Goal: Check status: Check status

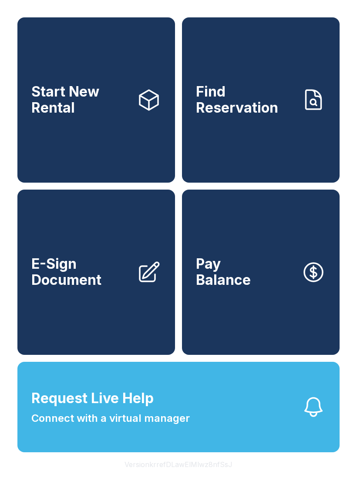
click at [129, 426] on span "Connect with a virtual manager" at bounding box center [110, 419] width 158 height 16
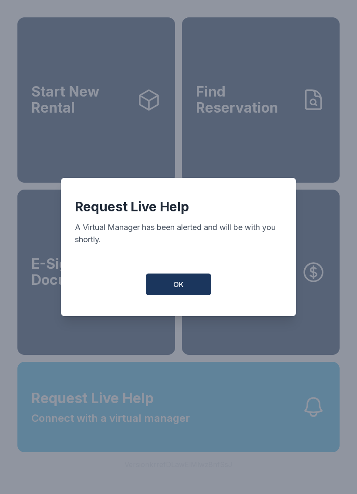
click at [171, 295] on button "OK" at bounding box center [178, 285] width 65 height 22
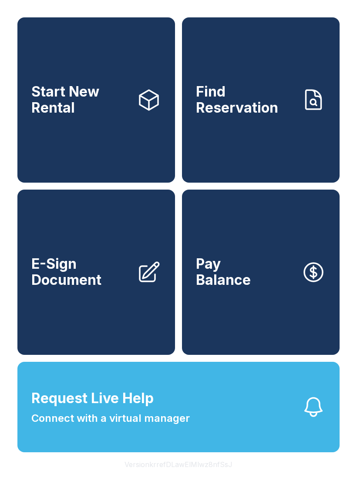
click at [117, 447] on button "Request Live Help Connect with a virtual manager" at bounding box center [178, 407] width 322 height 90
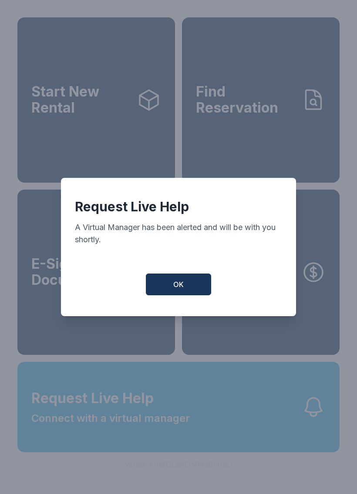
click at [185, 295] on button "OK" at bounding box center [178, 285] width 65 height 22
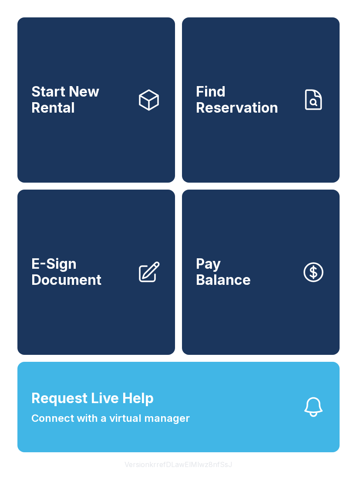
click at [282, 434] on button "Request Live Help Connect with a virtual manager" at bounding box center [178, 407] width 322 height 90
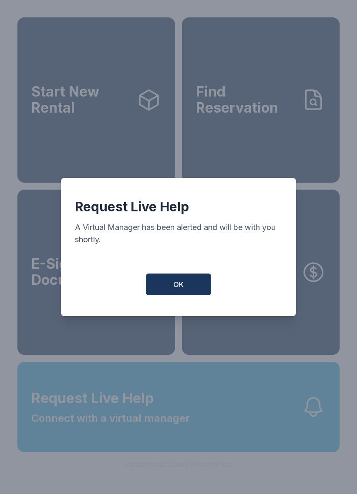
click at [193, 295] on button "OK" at bounding box center [178, 285] width 65 height 22
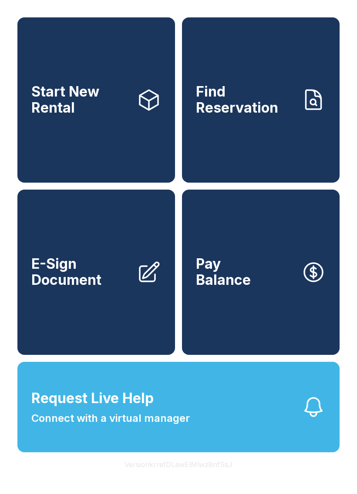
click at [298, 113] on link "Find Reservation" at bounding box center [260, 99] width 157 height 165
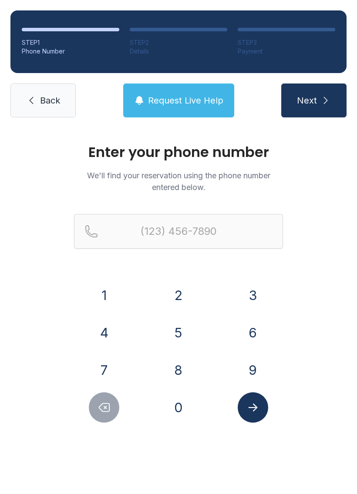
click at [204, 94] on span "Request Live Help" at bounding box center [185, 100] width 75 height 12
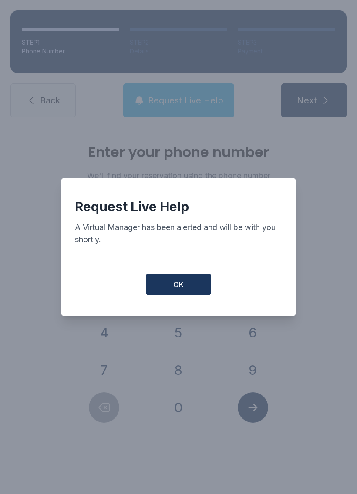
click at [193, 294] on button "OK" at bounding box center [178, 285] width 65 height 22
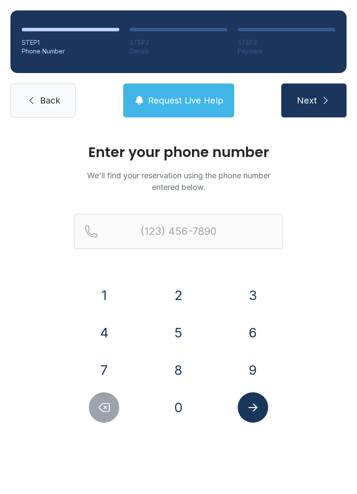
click at [329, 101] on icon "submit" at bounding box center [325, 100] width 10 height 10
click at [328, 106] on button "Next" at bounding box center [313, 101] width 65 height 34
click at [328, 105] on icon "submit" at bounding box center [325, 100] width 10 height 10
click at [304, 116] on button "Next" at bounding box center [313, 101] width 65 height 34
click at [305, 117] on button "Next" at bounding box center [313, 101] width 65 height 34
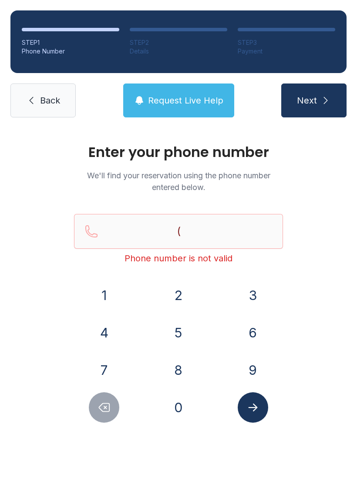
click at [307, 117] on button "Next" at bounding box center [313, 101] width 65 height 34
type input "("
click at [310, 120] on div "STEP 1 Phone Number STEP 2 Details STEP 3 Payment Back Request Live Help Next" at bounding box center [178, 64] width 357 height 128
click at [318, 117] on button "Next" at bounding box center [313, 101] width 65 height 34
click at [318, 107] on button "Next" at bounding box center [313, 101] width 65 height 34
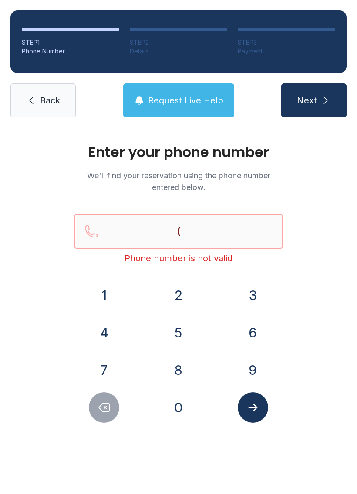
type input "("
click at [57, 94] on span "Back" at bounding box center [50, 100] width 20 height 12
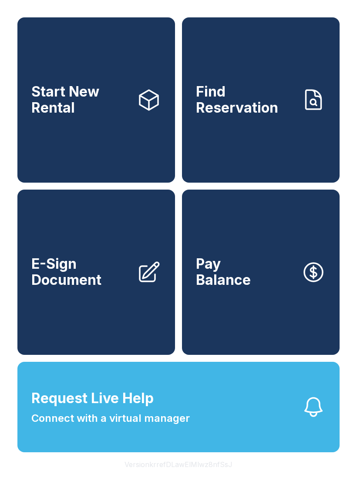
click at [253, 342] on button "Pay Balance" at bounding box center [260, 272] width 157 height 165
click at [313, 128] on link "Find Reservation" at bounding box center [260, 99] width 157 height 165
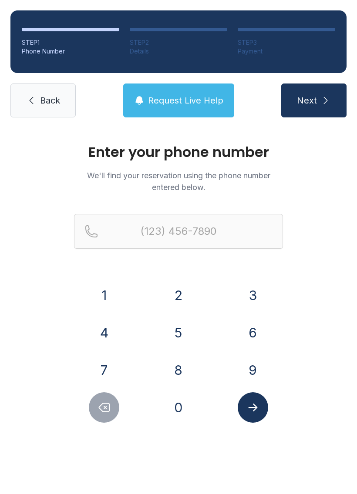
click at [178, 372] on button "8" at bounding box center [178, 370] width 30 height 30
click at [108, 337] on button "4" at bounding box center [104, 332] width 30 height 30
click at [238, 293] on button "3" at bounding box center [252, 295] width 30 height 30
click at [252, 327] on button "6" at bounding box center [252, 332] width 30 height 30
click at [111, 329] on button "4" at bounding box center [104, 332] width 30 height 30
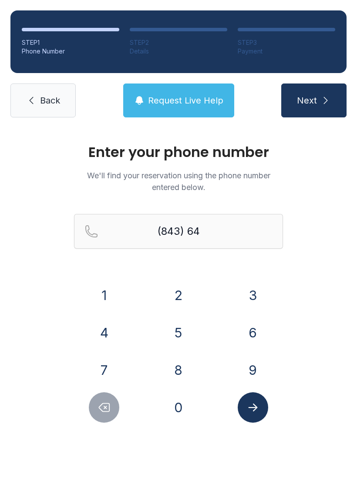
click at [177, 369] on button "8" at bounding box center [178, 370] width 30 height 30
click at [179, 368] on button "8" at bounding box center [178, 370] width 30 height 30
click at [106, 366] on button "7" at bounding box center [104, 370] width 30 height 30
click at [109, 367] on button "7" at bounding box center [104, 370] width 30 height 30
click at [250, 295] on button "3" at bounding box center [252, 295] width 30 height 30
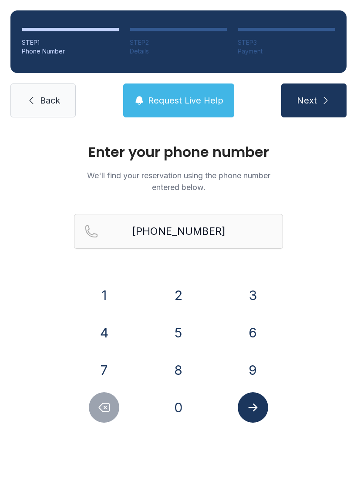
click at [256, 404] on icon "Submit lookup form" at bounding box center [252, 407] width 13 height 13
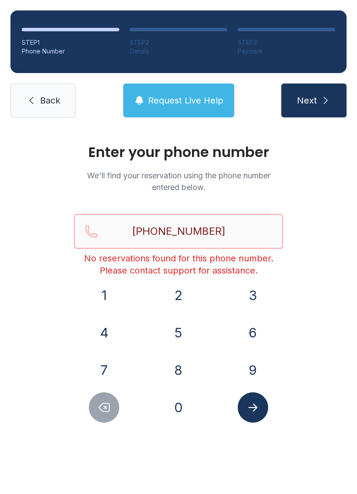
click at [274, 230] on input "[PHONE_NUMBER]" at bounding box center [178, 231] width 209 height 35
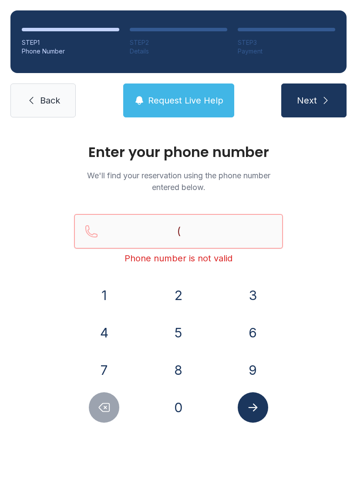
type input "("
click at [38, 115] on link "Back" at bounding box center [42, 101] width 65 height 34
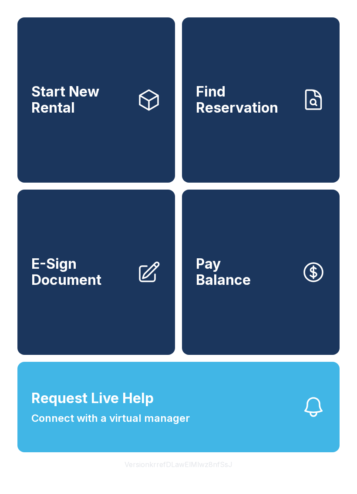
click at [175, 426] on span "Connect with a virtual manager" at bounding box center [110, 419] width 158 height 16
click at [188, 426] on span "Connect with a virtual manager" at bounding box center [110, 419] width 158 height 16
click at [204, 439] on button "Request Live Help Connect with a virtual manager" at bounding box center [178, 407] width 322 height 90
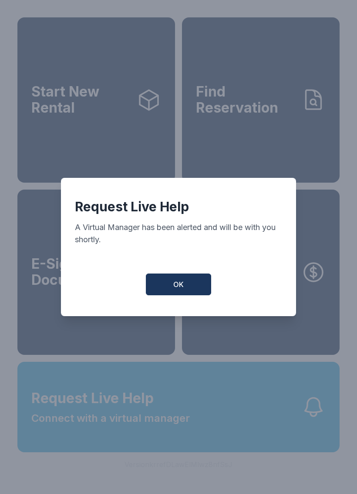
click at [204, 284] on button "OK" at bounding box center [178, 285] width 65 height 22
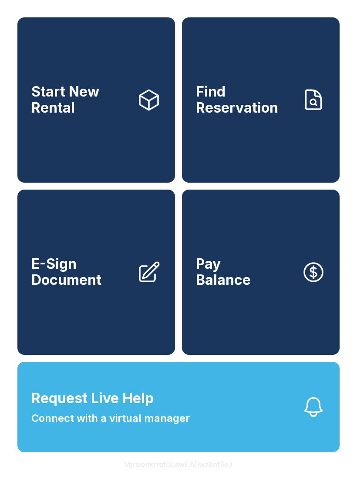
click at [198, 420] on button "Request Live Help Connect with a virtual manager" at bounding box center [178, 407] width 322 height 90
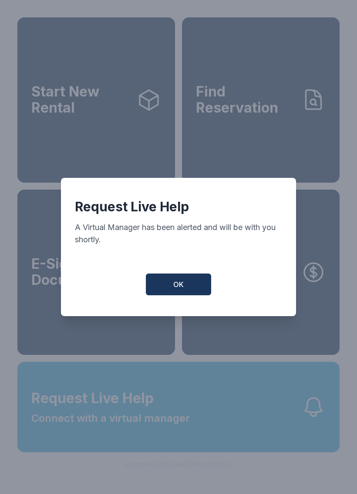
click at [171, 292] on button "OK" at bounding box center [178, 285] width 65 height 22
